Goal: Task Accomplishment & Management: Manage account settings

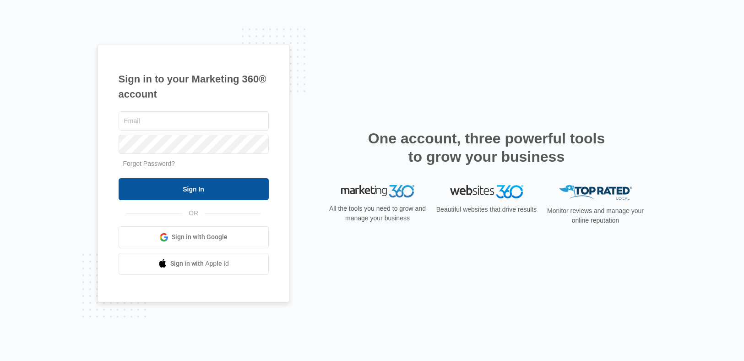
type input "kyle.knoop@madwire.com"
click at [194, 193] on input "Sign In" at bounding box center [194, 189] width 150 height 22
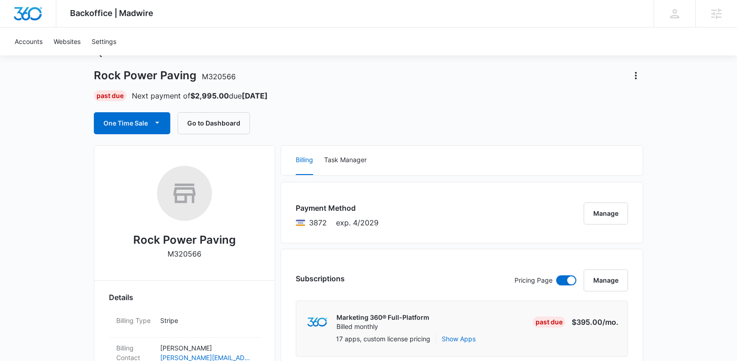
scroll to position [43, 0]
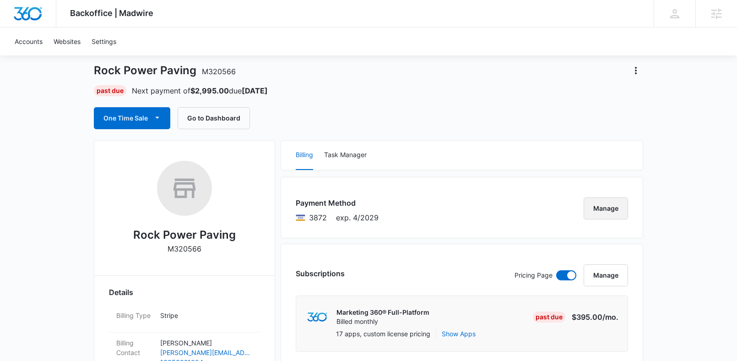
click at [609, 206] on button "Manage" at bounding box center [606, 208] width 44 height 22
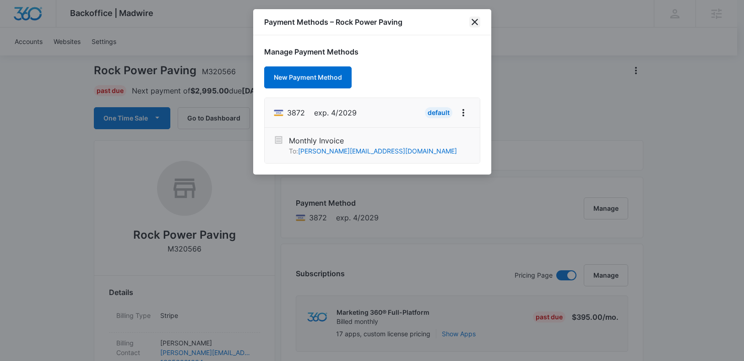
click at [476, 21] on icon "close" at bounding box center [474, 21] width 11 height 11
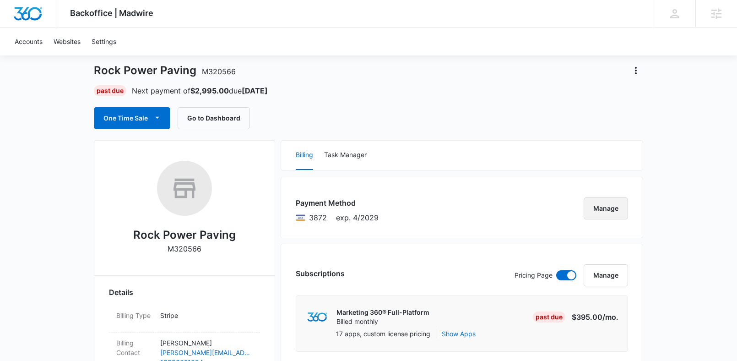
click at [610, 214] on button "Manage" at bounding box center [606, 208] width 44 height 22
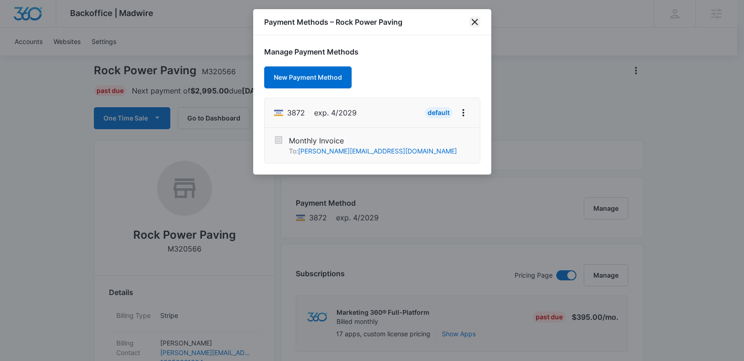
click at [478, 18] on icon "close" at bounding box center [474, 21] width 11 height 11
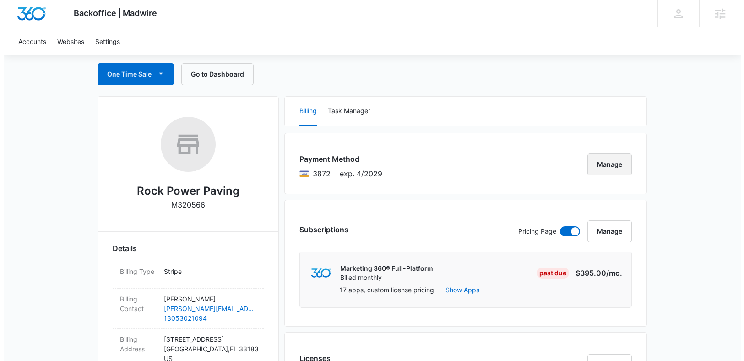
scroll to position [86, 0]
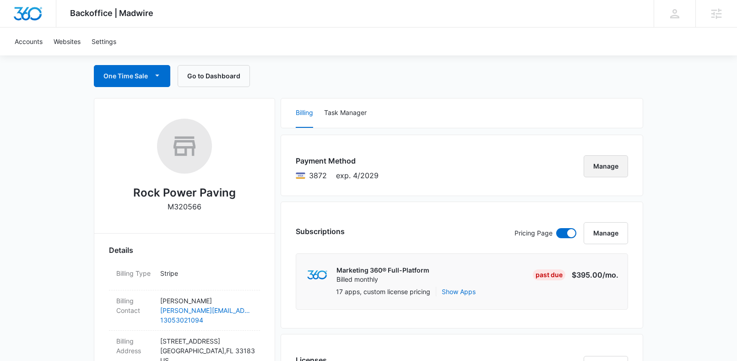
click at [595, 163] on button "Manage" at bounding box center [606, 166] width 44 height 22
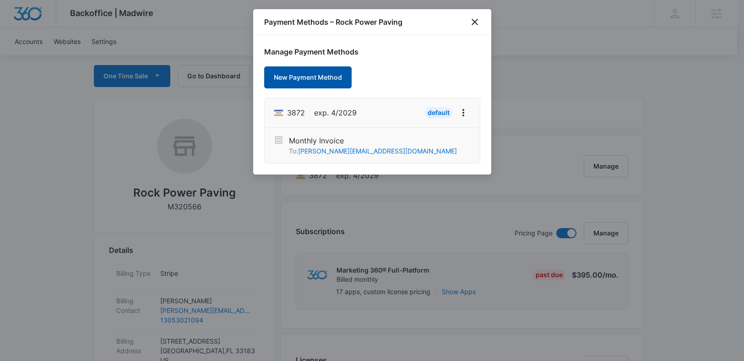
click at [315, 81] on button "New Payment Method" at bounding box center [307, 77] width 87 height 22
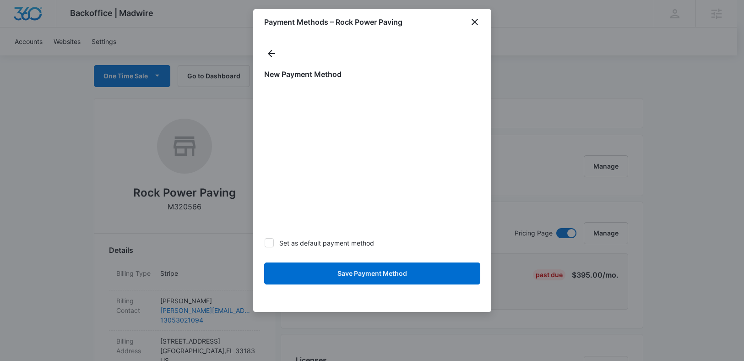
drag, startPoint x: 269, startPoint y: 242, endPoint x: 335, endPoint y: 235, distance: 66.8
click at [335, 235] on form "Set as default payment method Save Payment Method" at bounding box center [372, 188] width 216 height 203
click at [271, 244] on icon at bounding box center [269, 243] width 8 height 8
click at [265, 243] on input "Set as default payment method" at bounding box center [264, 243] width 0 height 0
checkbox input "true"
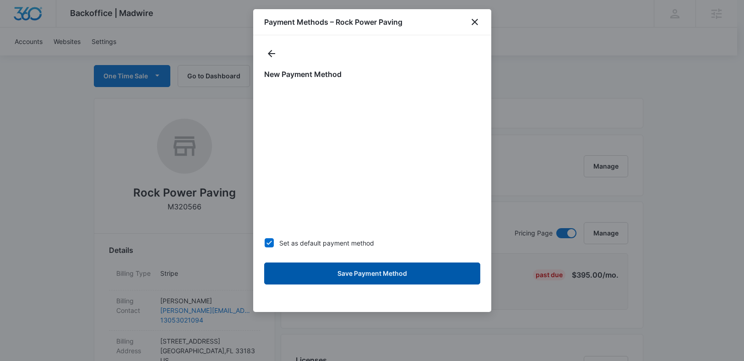
click at [379, 271] on button "Save Payment Method" at bounding box center [372, 273] width 216 height 22
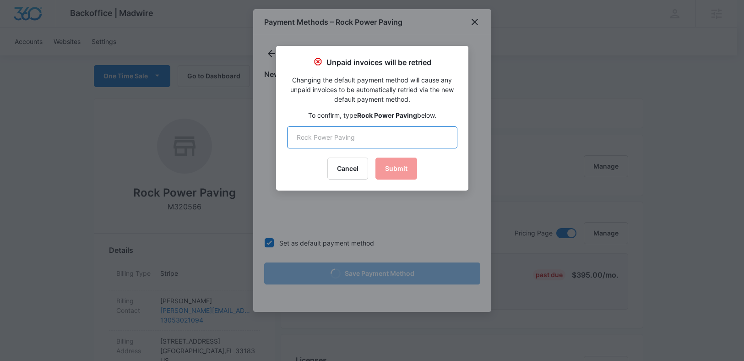
click at [359, 136] on input "text" at bounding box center [372, 137] width 170 height 22
type input "Rock Power Paving"
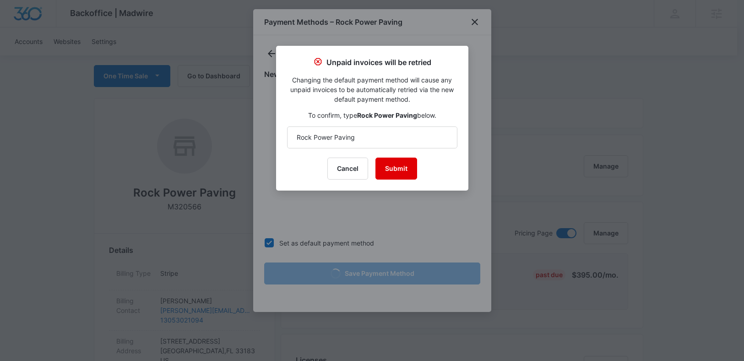
click at [407, 168] on button "Submit" at bounding box center [396, 168] width 42 height 22
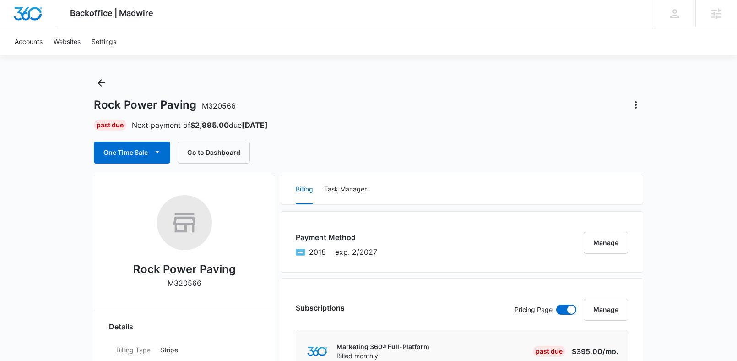
scroll to position [19, 0]
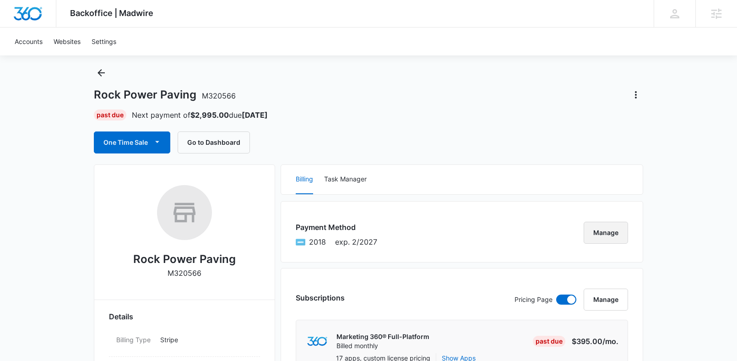
click at [601, 230] on button "Manage" at bounding box center [606, 233] width 44 height 22
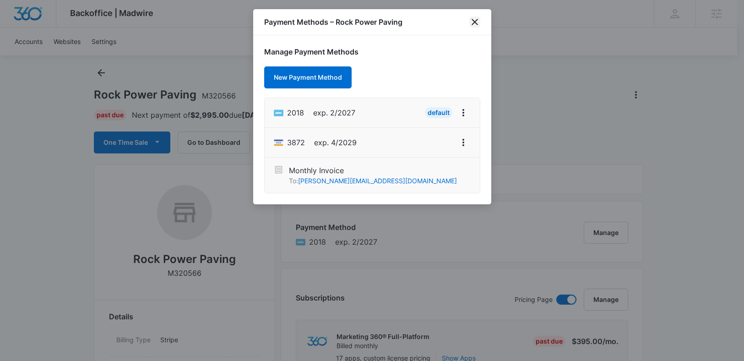
click at [474, 21] on icon "close" at bounding box center [474, 21] width 11 height 11
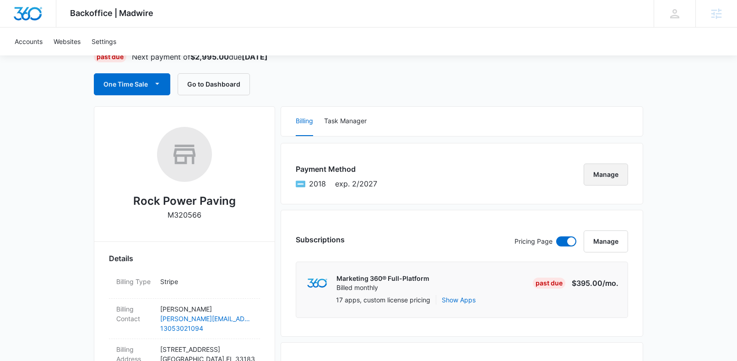
scroll to position [80, 0]
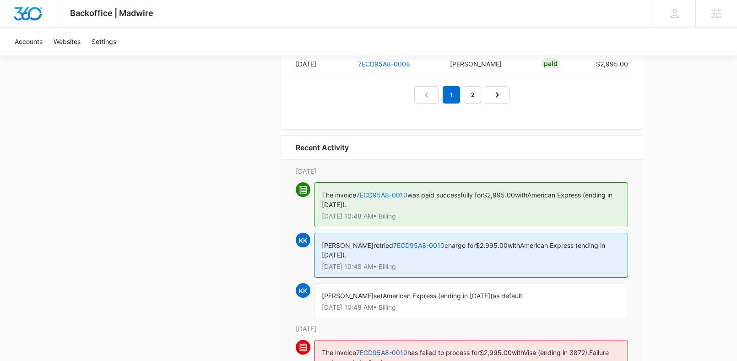
scroll to position [1088, 0]
